Goal: Find specific page/section: Find specific page/section

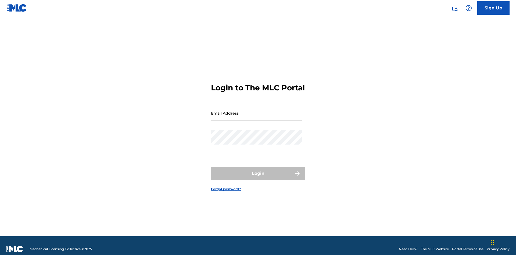
scroll to position [7, 0]
click at [256, 110] on input "Email Address" at bounding box center [256, 112] width 91 height 15
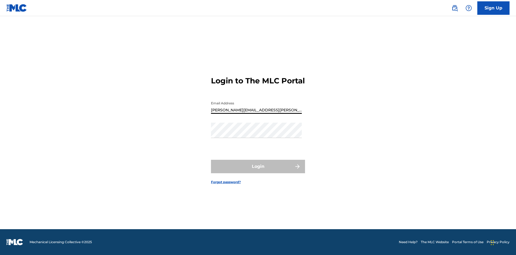
type input "Krystal.Ribble@themlc.com"
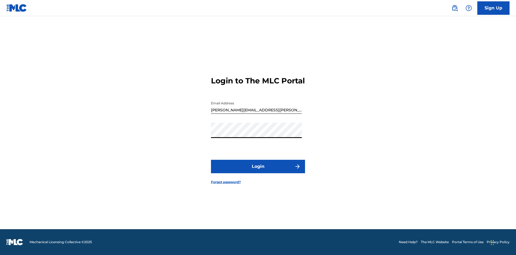
click at [258, 171] on button "Login" at bounding box center [258, 166] width 94 height 13
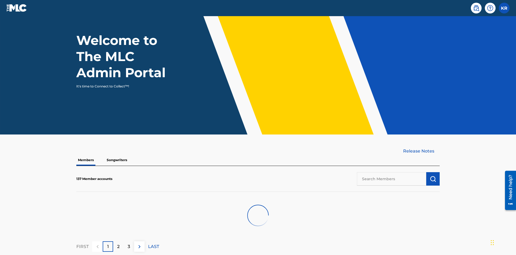
click at [391, 172] on input "text" at bounding box center [391, 178] width 69 height 13
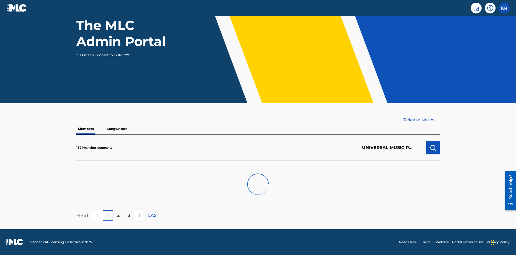
scroll to position [0, 17]
type input "UNIVERSAL MUSIC PUB GROUP"
click at [433, 147] on img "submit" at bounding box center [433, 147] width 6 height 6
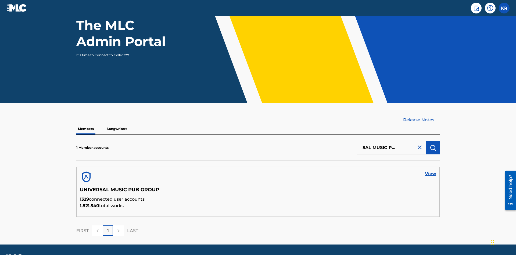
click at [430, 170] on link "View" at bounding box center [430, 173] width 11 height 6
